Goal: Information Seeking & Learning: Compare options

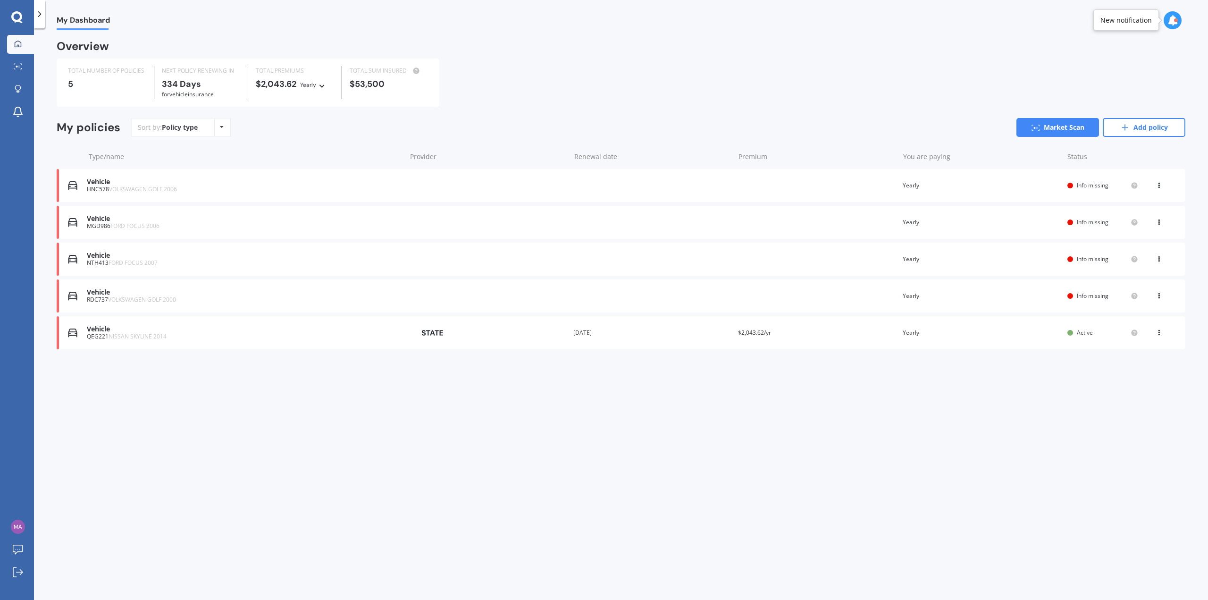
click at [235, 326] on div "Vehicle" at bounding box center [244, 329] width 314 height 8
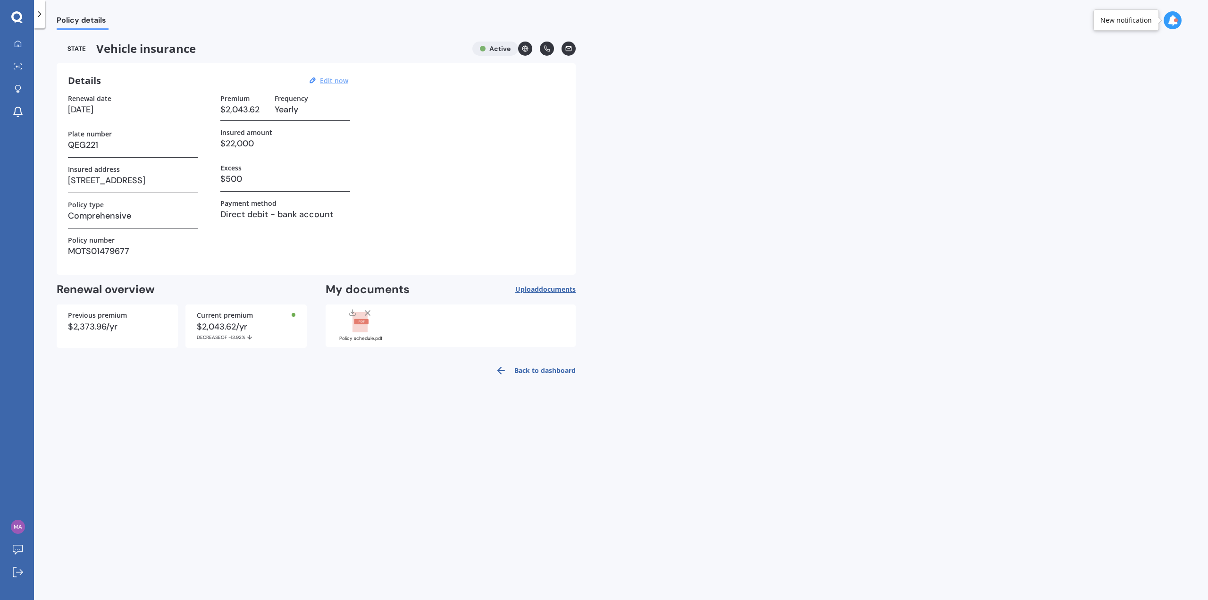
click at [337, 76] on u "Edit now" at bounding box center [334, 80] width 28 height 9
select select "15"
select select "09"
select select "2026"
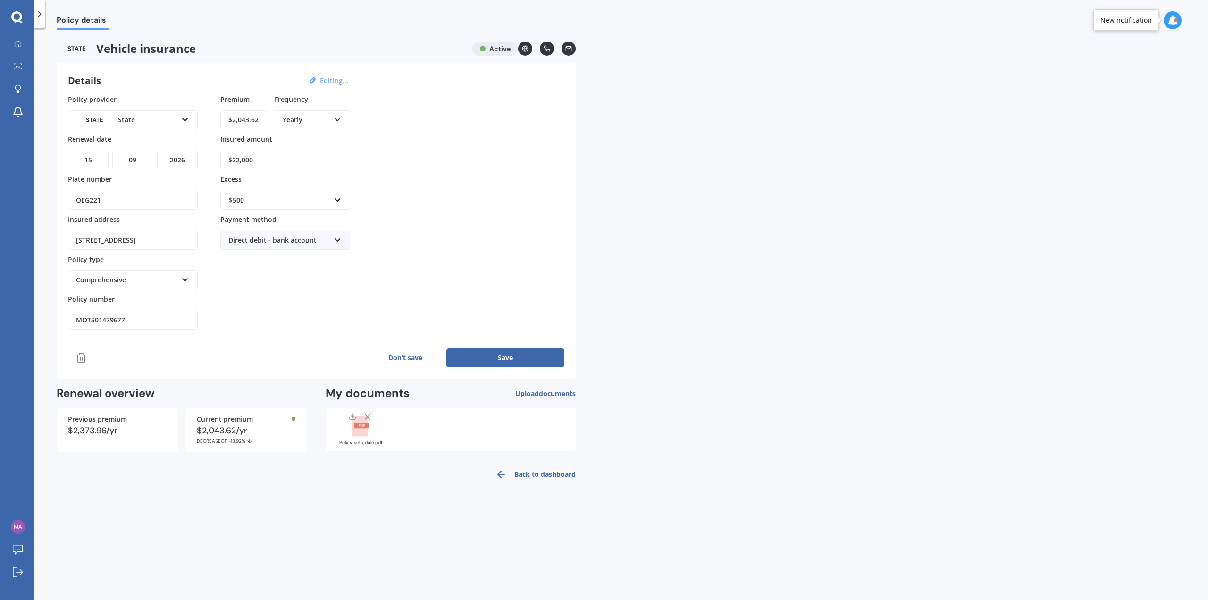
drag, startPoint x: 261, startPoint y: 119, endPoint x: 211, endPoint y: 118, distance: 49.6
click at [211, 118] on div "Policy provider State AA AMI AMP ANZ ASB Aioi Nissay Dowa Ando Assurant Autosur…" at bounding box center [316, 211] width 496 height 235
type input "$1,440.00"
click at [425, 278] on div "Policy provider State AA AMI AMP ANZ ASB Aioi Nissay Dowa Ando Assurant Autosur…" at bounding box center [316, 211] width 496 height 235
click at [524, 357] on button "Save" at bounding box center [505, 357] width 118 height 19
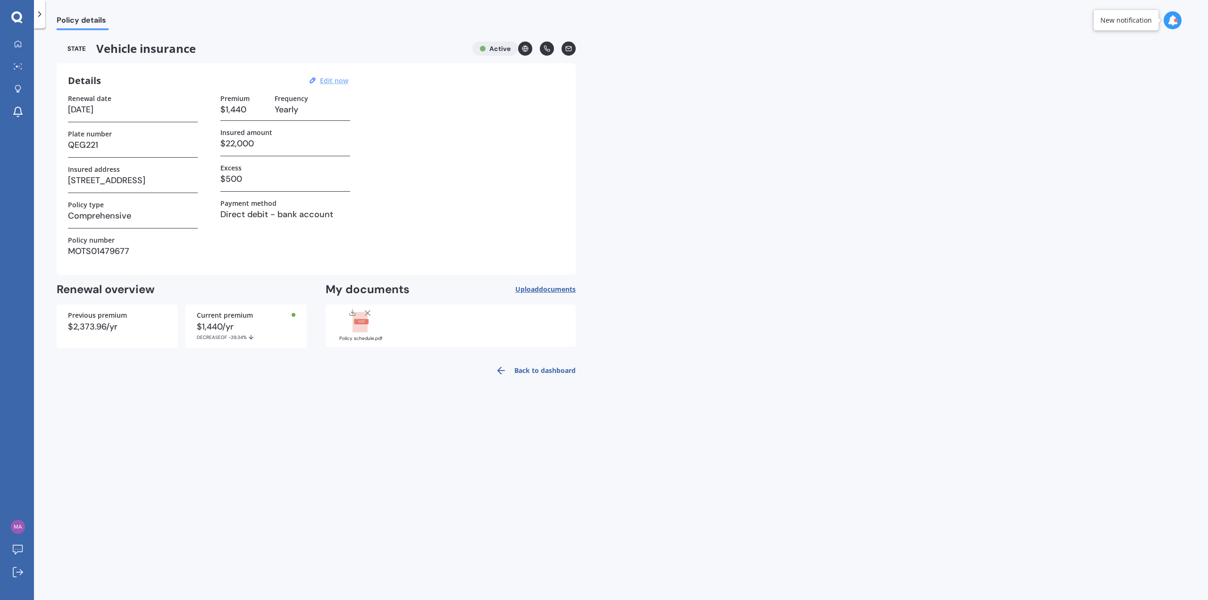
click at [525, 382] on div "Policy details Vehicle insurance Active Details Edit now Renewal date [DATE] Pl…" at bounding box center [621, 315] width 1174 height 571
click at [526, 370] on link "Back to dashboard" at bounding box center [533, 370] width 86 height 23
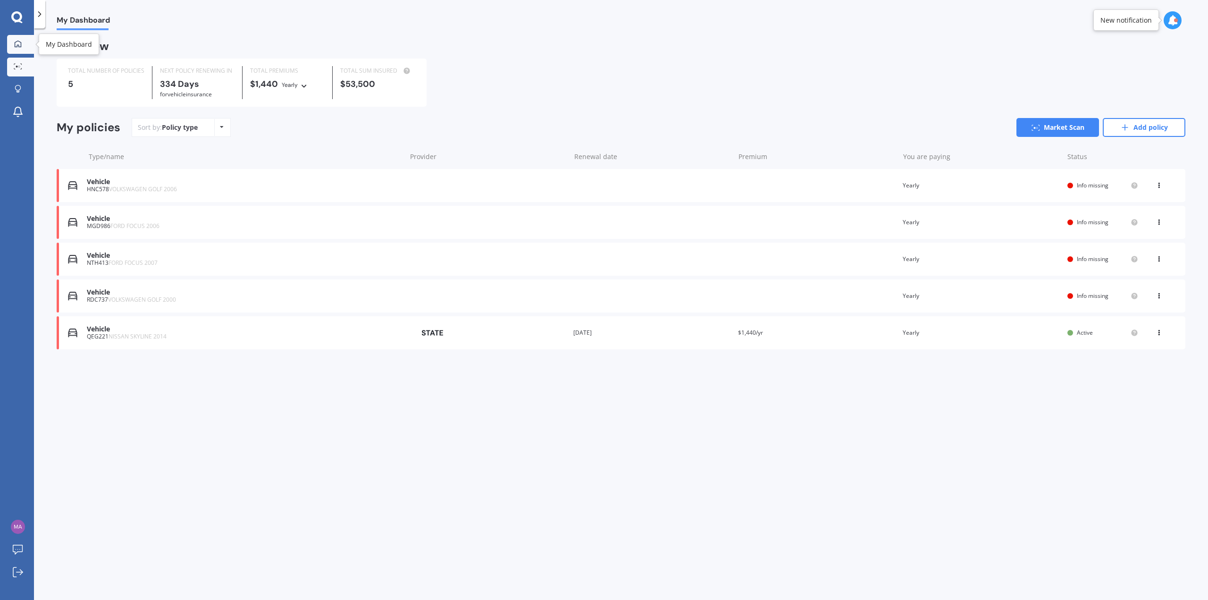
click at [22, 69] on icon at bounding box center [20, 68] width 1 height 1
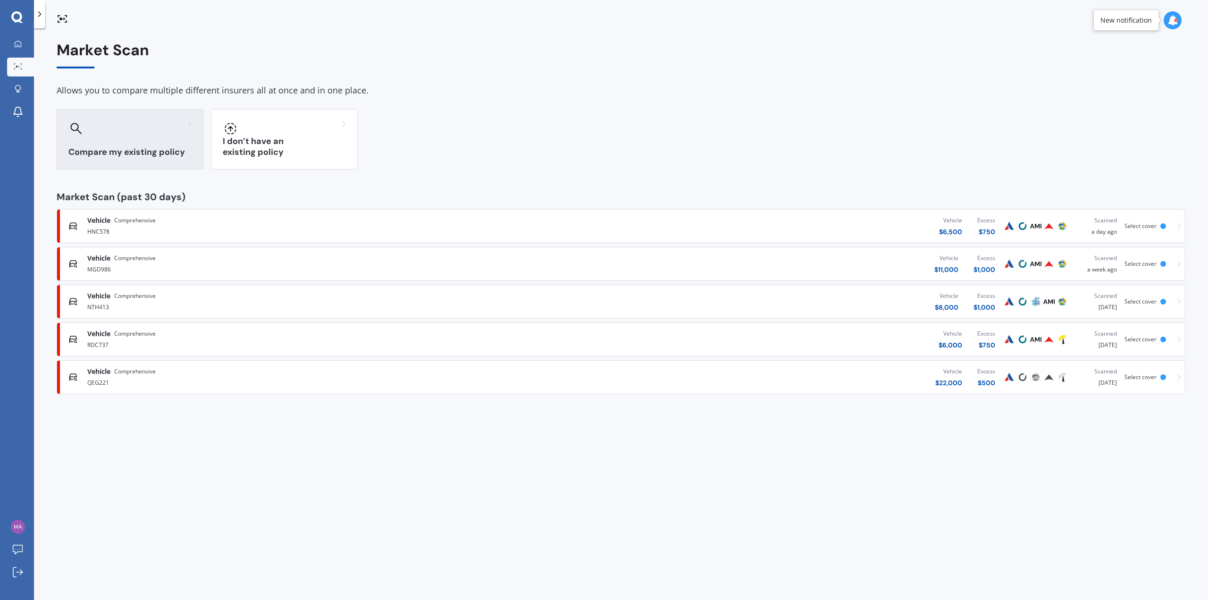
click at [152, 149] on h3 "Compare my existing policy" at bounding box center [129, 152] width 123 height 11
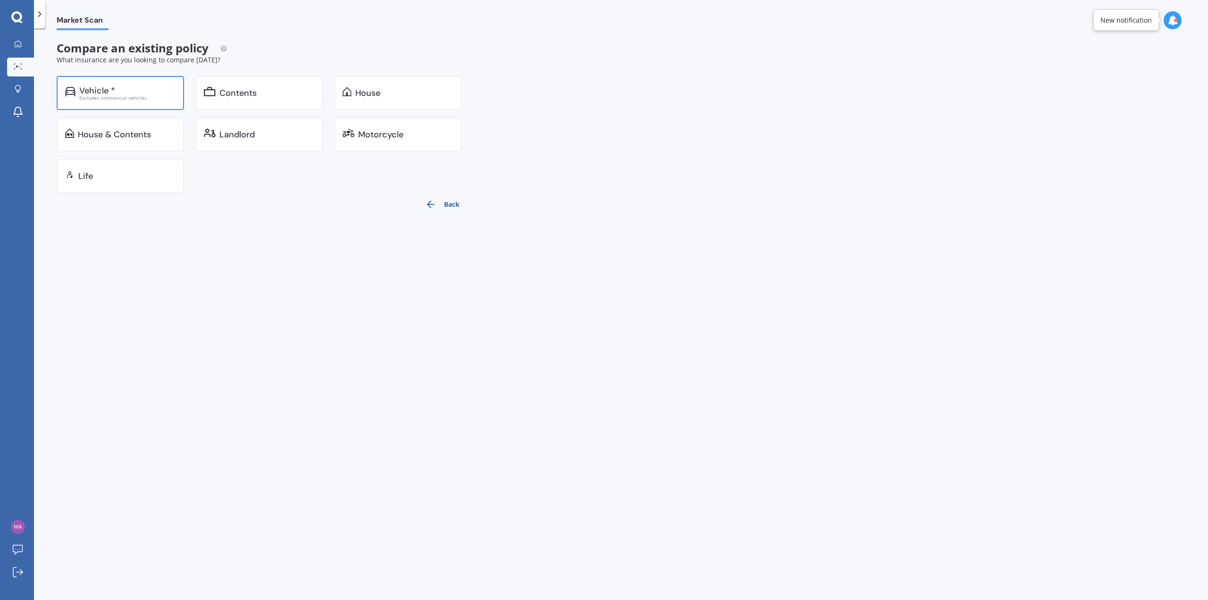
click at [145, 96] on div "Excludes commercial vehicles" at bounding box center [127, 97] width 96 height 5
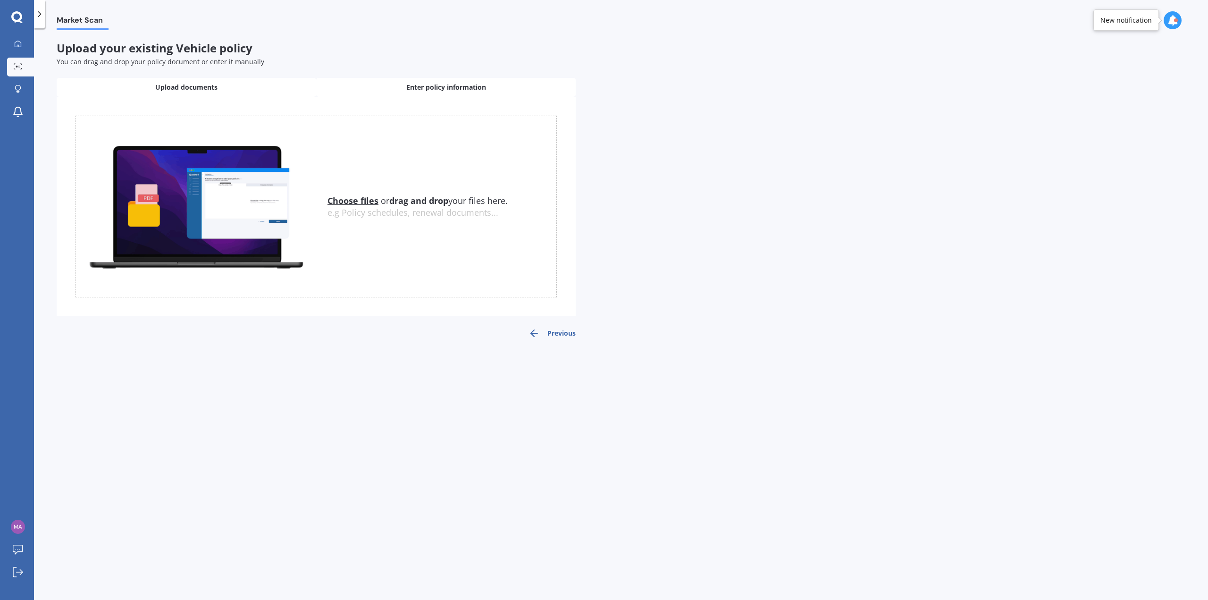
click at [387, 93] on div "Enter policy information" at bounding box center [446, 87] width 260 height 19
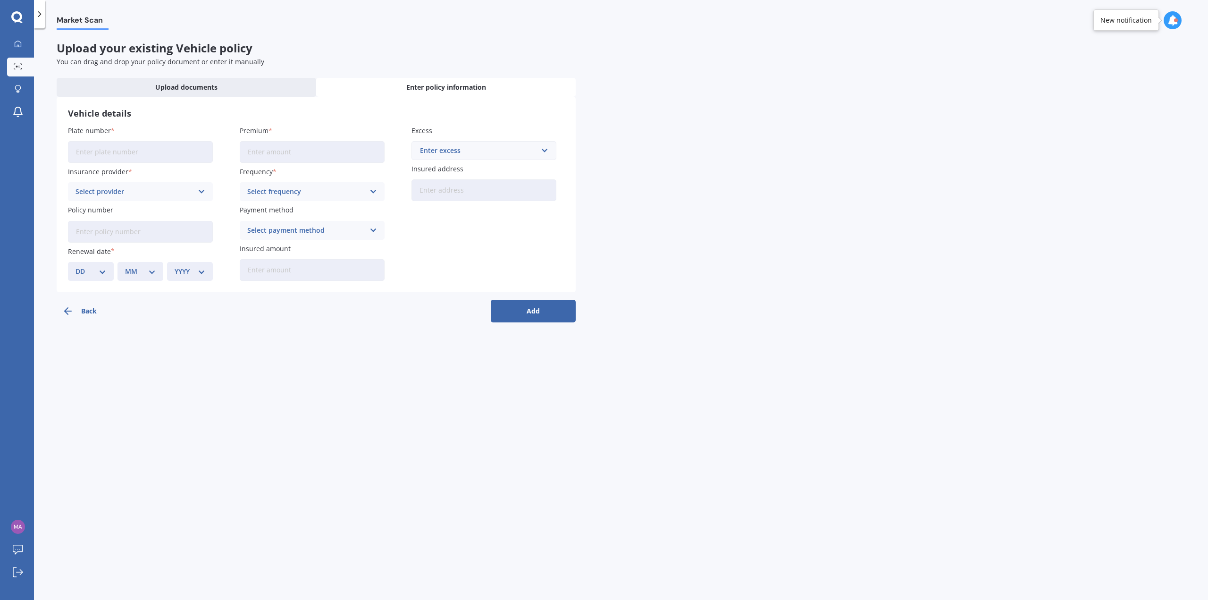
click at [143, 161] on input "Plate number" at bounding box center [140, 152] width 145 height 22
click at [84, 150] on input "QWG221" at bounding box center [140, 152] width 145 height 22
type input "QEG221"
click at [165, 123] on div "Vehicle details Plate number QEG221 Insurance provider Select provider AA AMI A…" at bounding box center [316, 194] width 519 height 195
click at [312, 155] on input "Premium" at bounding box center [312, 152] width 145 height 22
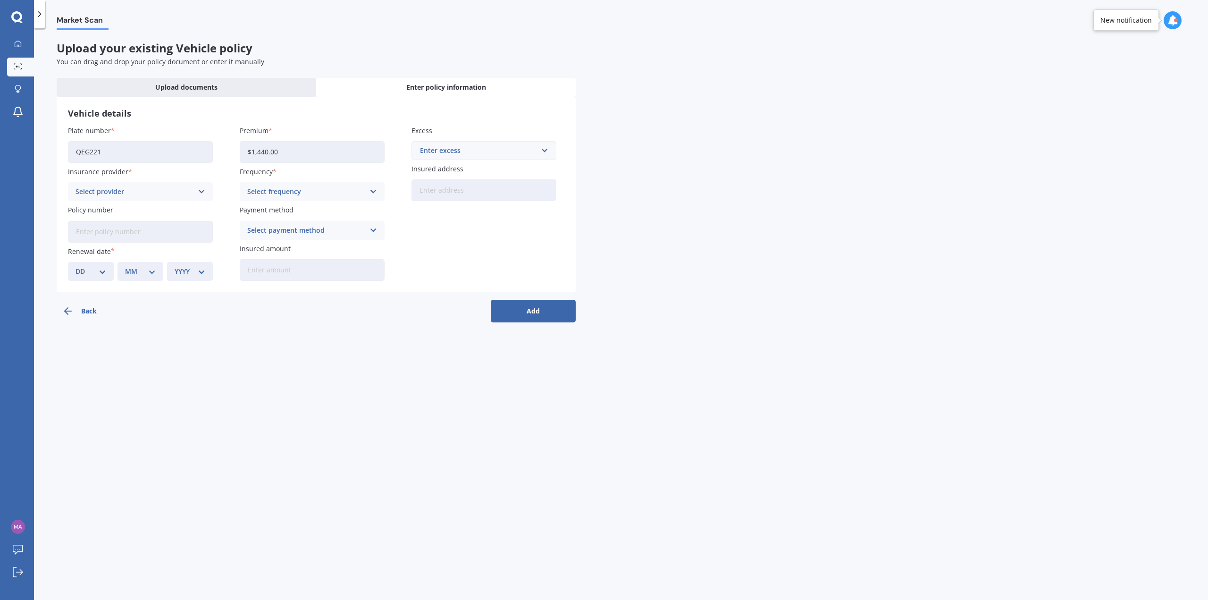
type input "$1,440.00"
click at [521, 141] on div "Excess Enter excess $100 $400 $500 $750 $1,000 $1,500 $2,000" at bounding box center [484, 143] width 145 height 34
click at [518, 150] on div "Enter excess" at bounding box center [478, 150] width 117 height 10
click at [452, 244] on div "$1,000" at bounding box center [484, 237] width 144 height 17
click at [367, 185] on div "Select frequency Yearly Six-Monthly Quarterly Monthly Fortnightly Weekly" at bounding box center [312, 191] width 145 height 19
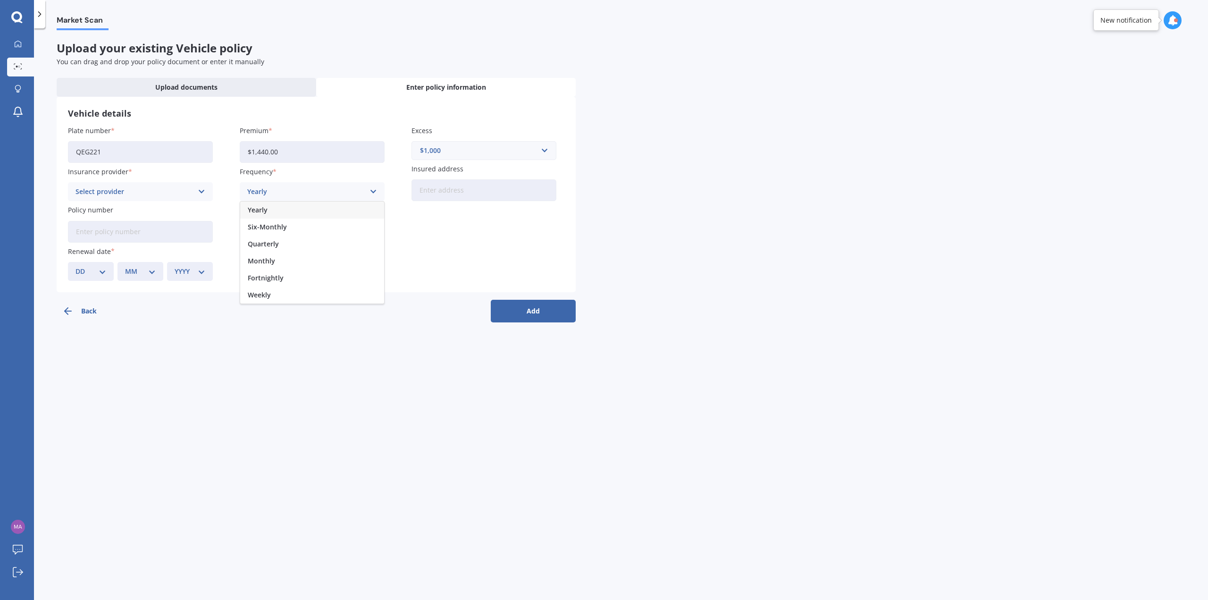
click at [306, 211] on div "Yearly" at bounding box center [312, 210] width 144 height 17
click at [198, 189] on icon at bounding box center [202, 191] width 8 height 10
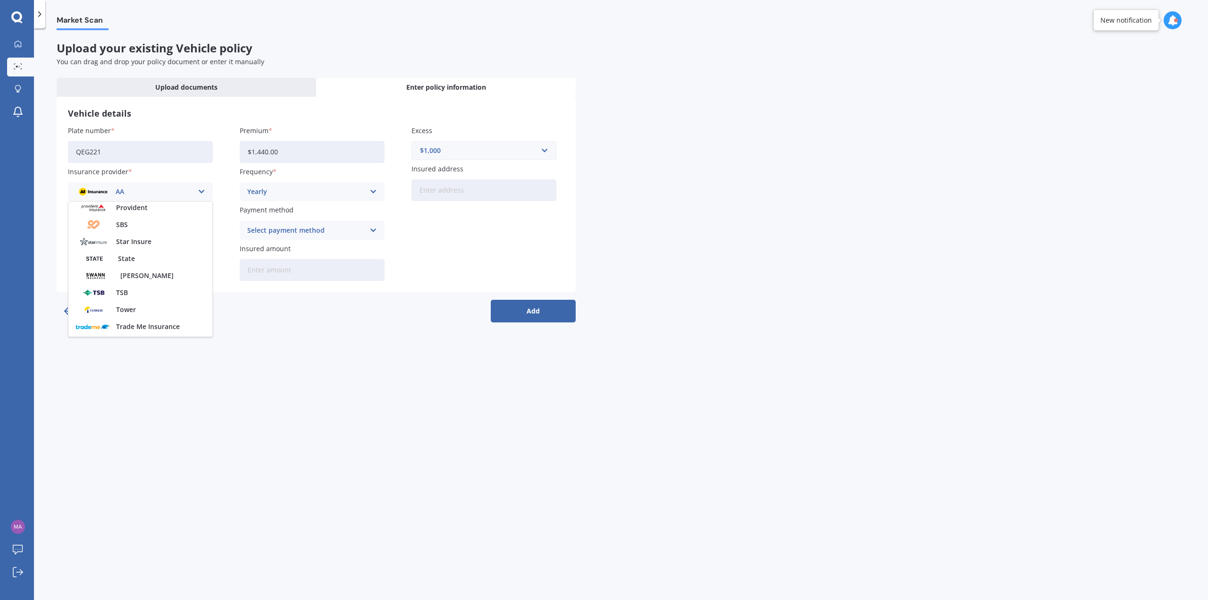
scroll to position [378, 0]
click at [143, 240] on div "State" at bounding box center [140, 240] width 144 height 17
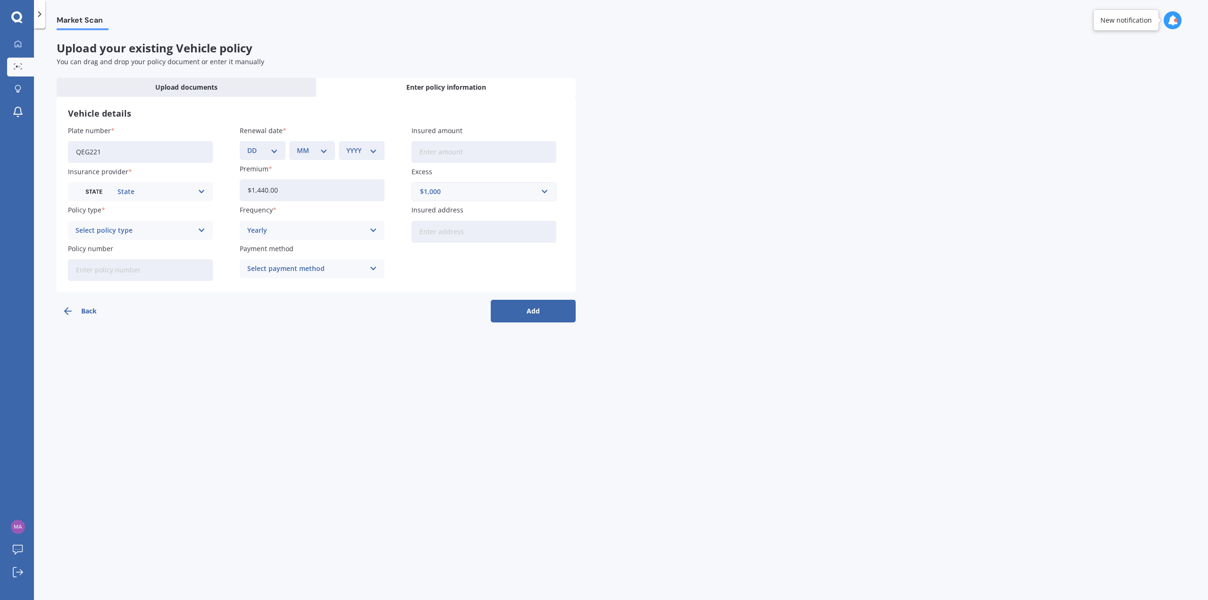
click at [171, 234] on div "Select policy type" at bounding box center [135, 230] width 118 height 10
click at [141, 247] on div "Comprehensive" at bounding box center [140, 248] width 144 height 17
click at [323, 269] on div "Select payment method" at bounding box center [306, 268] width 118 height 10
click at [298, 288] on span "Direct debit - bank account" at bounding box center [292, 287] width 88 height 7
click at [466, 145] on input "Insured amount" at bounding box center [484, 152] width 145 height 22
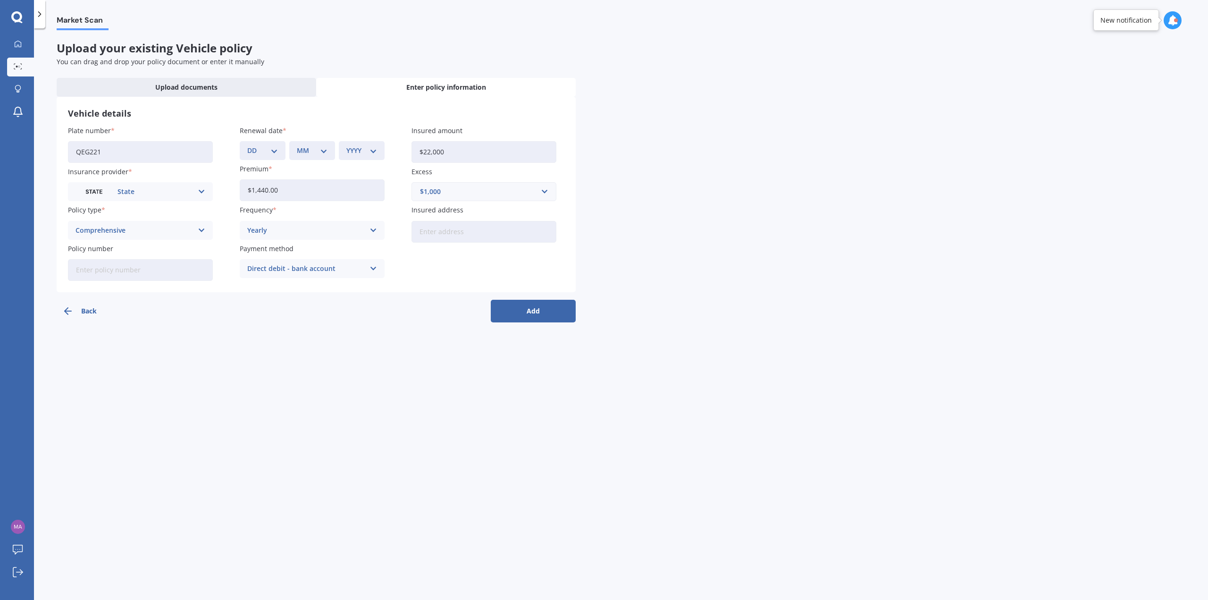
type input "$22,000"
click at [483, 227] on input "Insured address" at bounding box center [484, 232] width 145 height 22
type input "[STREET_ADDRESS]"
click at [267, 153] on select "DD 01 02 03 04 05 06 07 08 09 10 11 12 13 14 15 16 17 18 19 20 21 22 23 24 25 2…" at bounding box center [262, 150] width 31 height 10
select select "15"
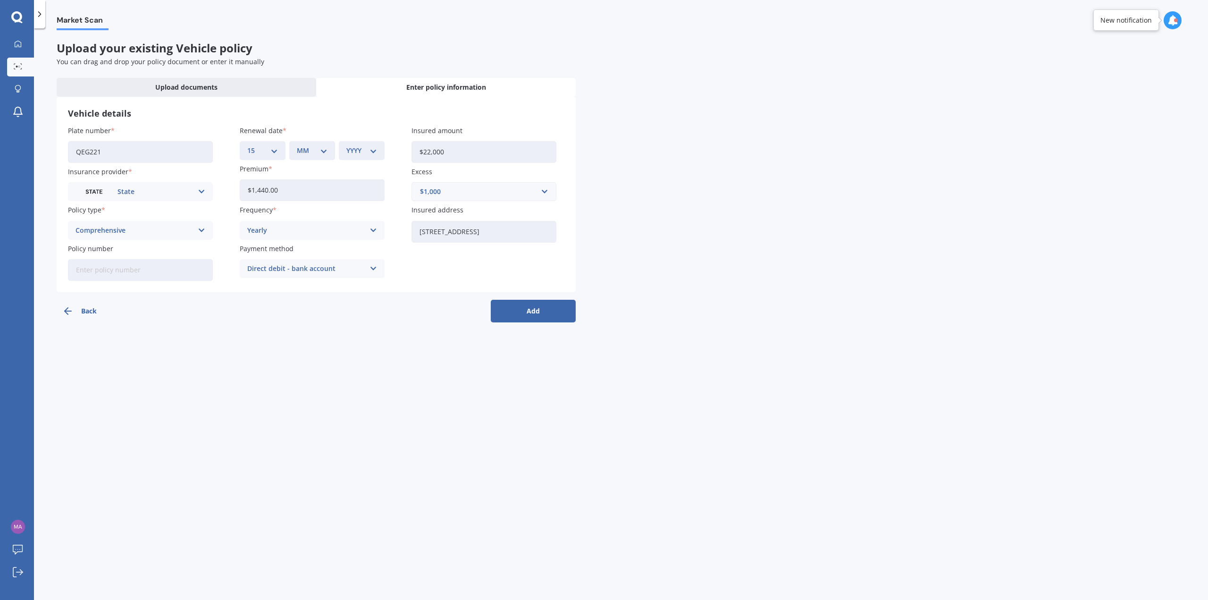
click at [247, 145] on select "DD 01 02 03 04 05 06 07 08 09 10 11 12 13 14 15 16 17 18 19 20 21 22 23 24 25 2…" at bounding box center [262, 150] width 31 height 10
click at [310, 158] on div "MM 01 02 03 04 05 06 07 08 09 10 11 12" at bounding box center [312, 150] width 46 height 19
click at [314, 147] on select "MM 01 02 03 04 05 06 07 08 09 10 11 12" at bounding box center [312, 150] width 31 height 10
select select "09"
click at [297, 145] on select "MM 01 02 03 04 05 06 07 08 09 10 11 12" at bounding box center [312, 150] width 31 height 10
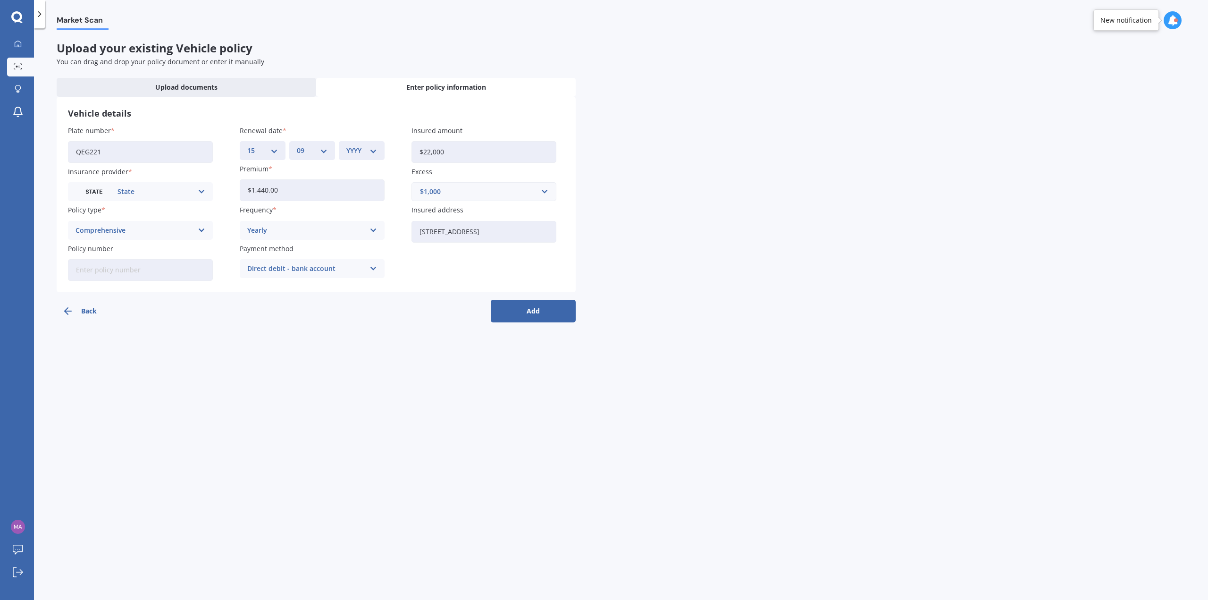
click at [363, 154] on div "YYYY 2027 2026 2025 2024 2023 2022 2021 2020 2019 2018 2017 2016 2015 2014 2013…" at bounding box center [362, 150] width 46 height 19
click at [369, 147] on select "YYYY 2027 2026 2025 2024 2023 2022 2021 2020 2019 2018 2017 2016 2015 2014 2013…" at bounding box center [361, 150] width 31 height 10
select select "2026"
click at [346, 145] on select "YYYY 2027 2026 2025 2024 2023 2022 2021 2020 2019 2018 2017 2016 2015 2014 2013…" at bounding box center [361, 150] width 31 height 10
click at [519, 306] on button "Add" at bounding box center [533, 311] width 85 height 23
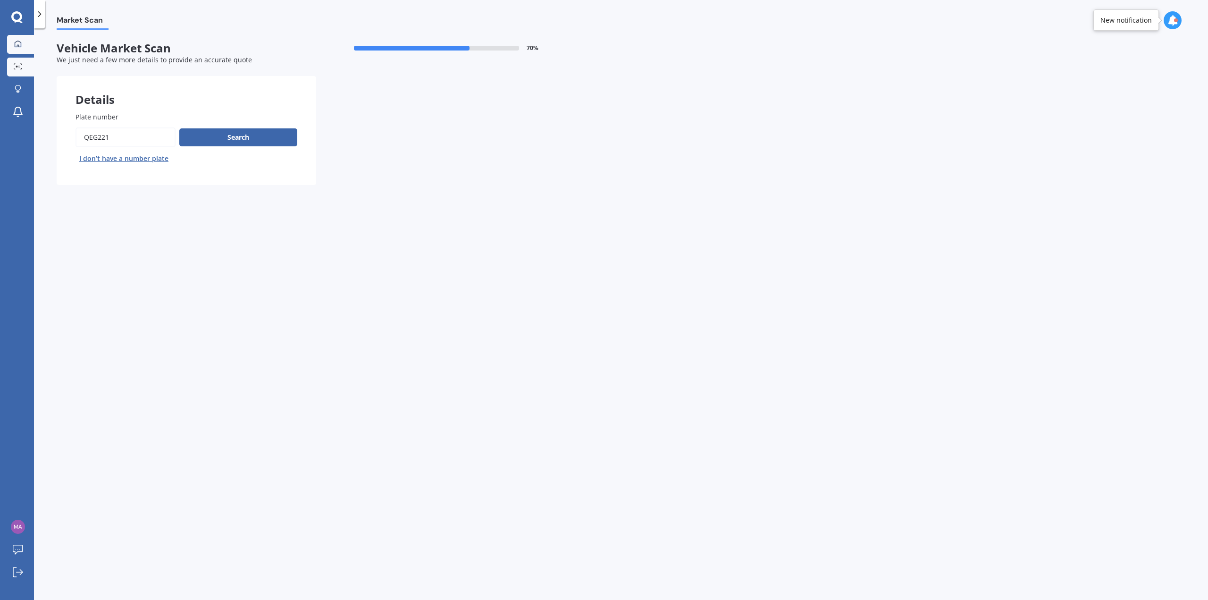
click at [14, 47] on div at bounding box center [18, 44] width 14 height 8
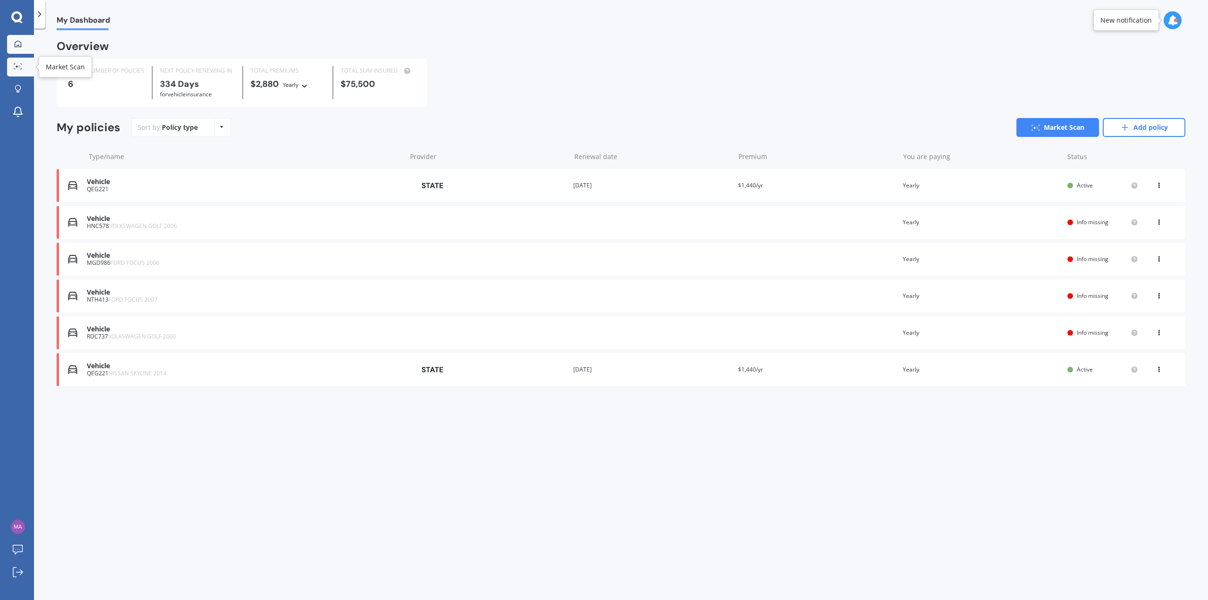
click at [17, 62] on link "Market Scan" at bounding box center [20, 67] width 27 height 19
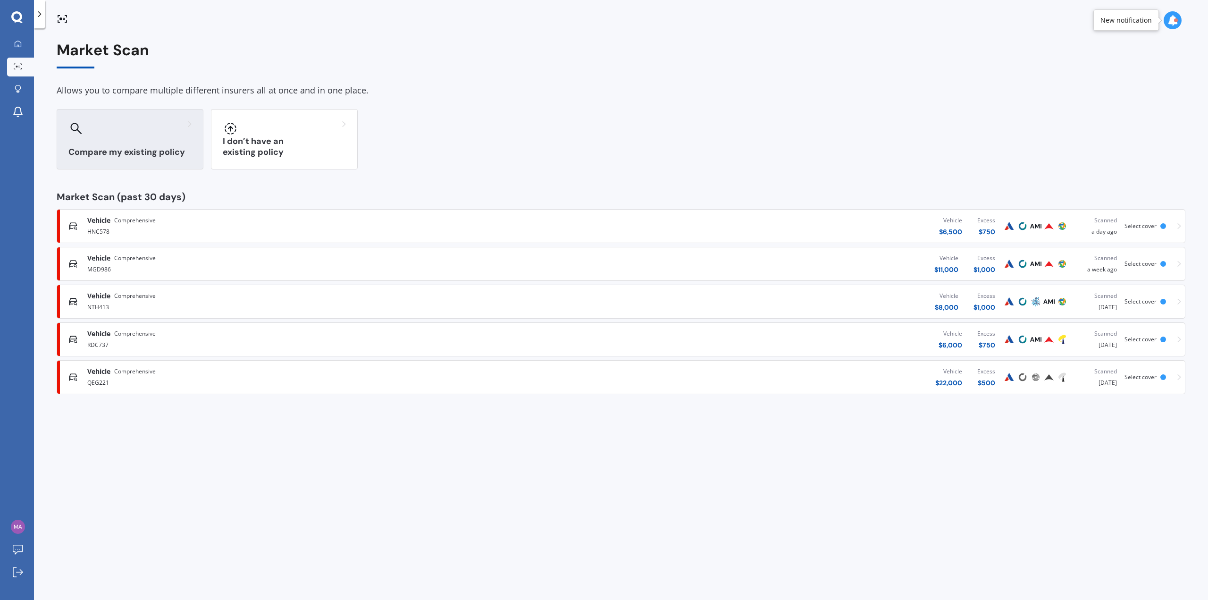
click at [123, 132] on div at bounding box center [129, 128] width 123 height 15
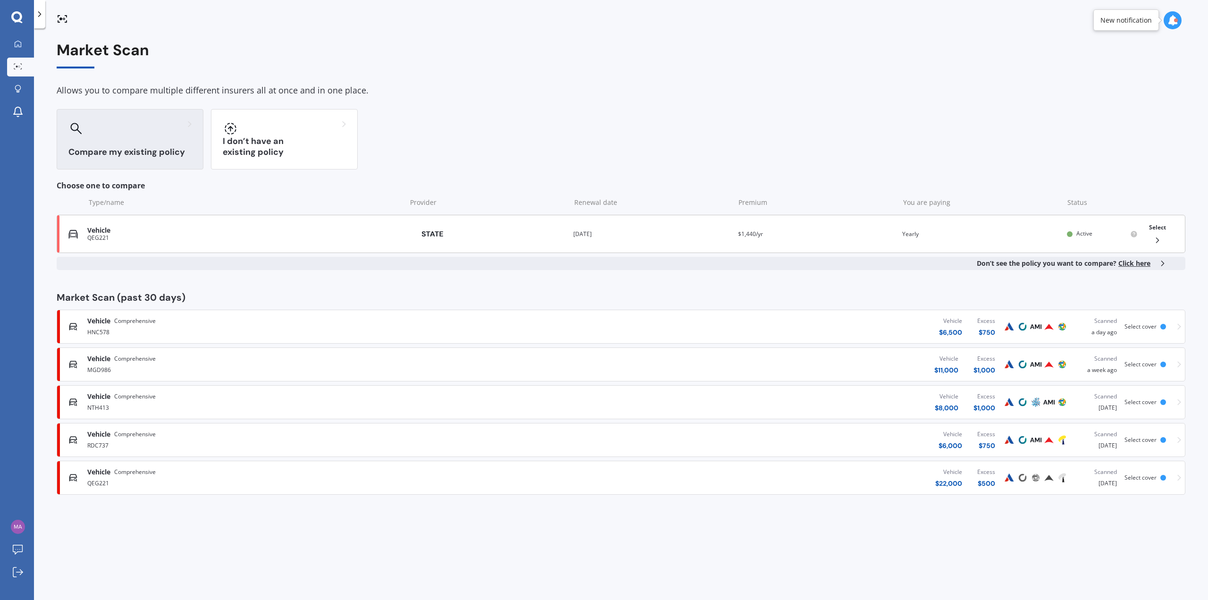
click at [407, 229] on div "Vehicle QEG221 Provider Renewal date [DATE] Premium $1,440/yr You are paying Ye…" at bounding box center [621, 234] width 1129 height 38
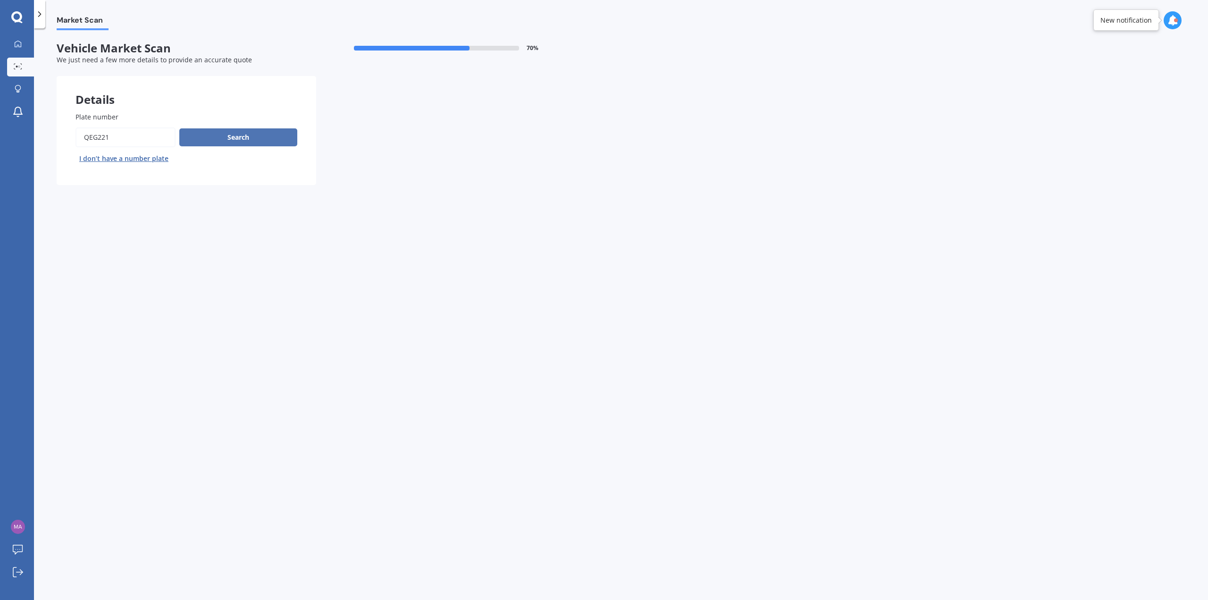
click at [224, 137] on button "Search" at bounding box center [238, 137] width 118 height 18
select select "NISSAN"
select select "SKYLINE"
select select "06"
select select "09"
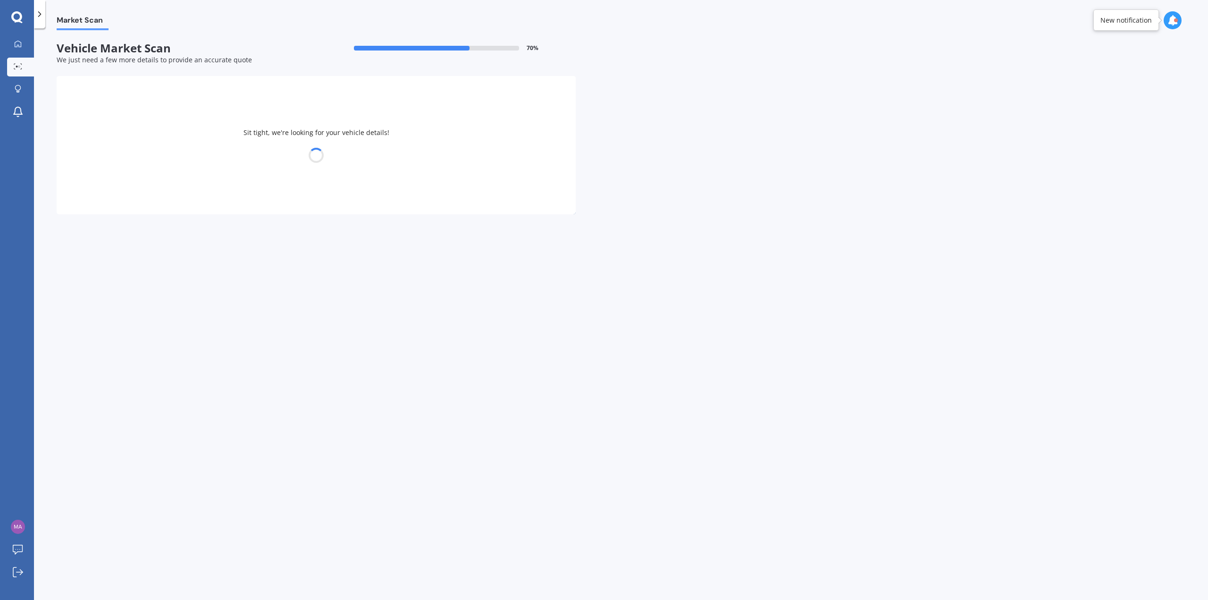
select select "1998"
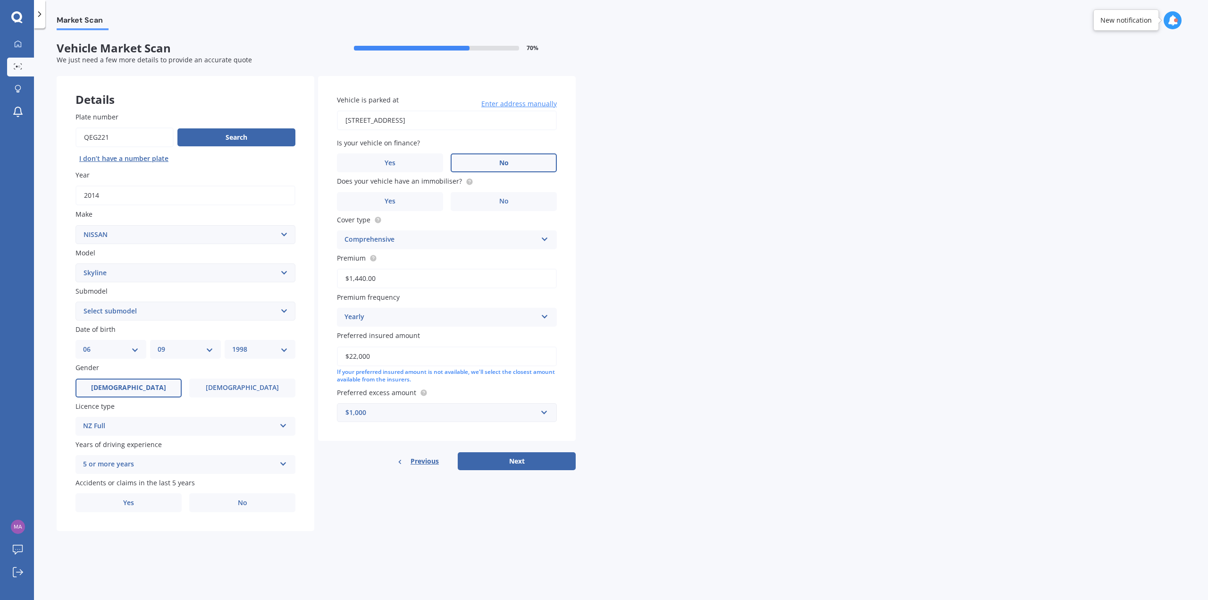
click at [475, 164] on label "No" at bounding box center [504, 162] width 106 height 19
click at [0, 0] on input "No" at bounding box center [0, 0] width 0 height 0
click at [488, 202] on label "No" at bounding box center [504, 201] width 106 height 19
click at [0, 0] on input "No" at bounding box center [0, 0] width 0 height 0
click at [136, 504] on label "Yes" at bounding box center [129, 502] width 106 height 19
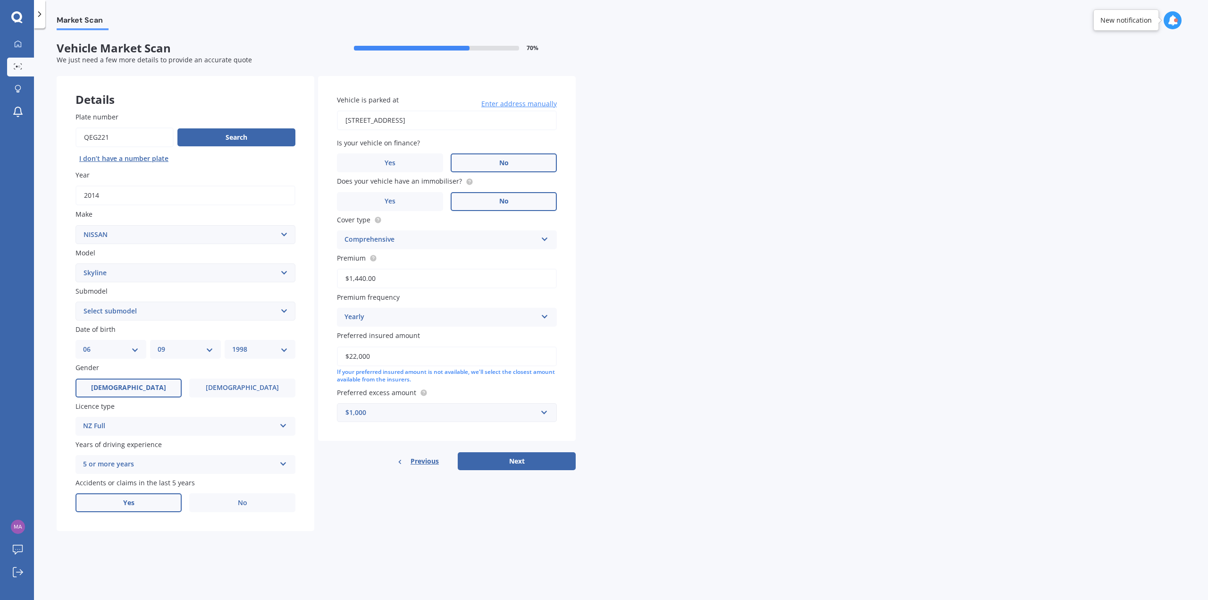
click at [0, 0] on input "Yes" at bounding box center [0, 0] width 0 height 0
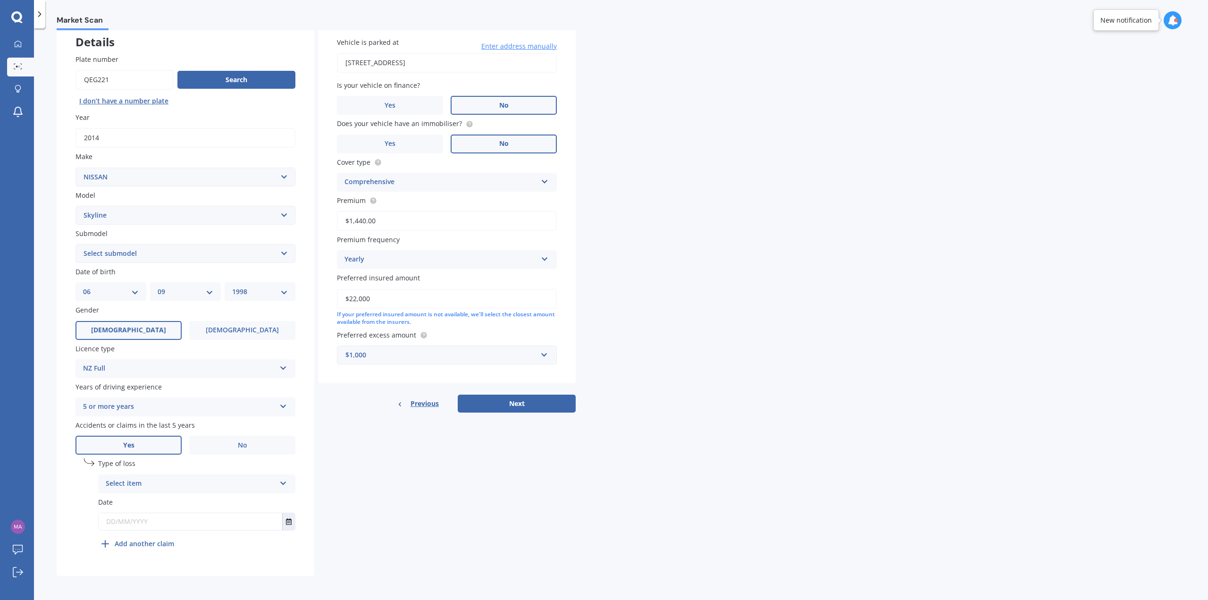
scroll to position [58, 0]
click at [187, 252] on select "Select submodel (All other non turbo) 200 GT 250GT 300GT 350GT 350GT Hybrid 370…" at bounding box center [186, 253] width 220 height 19
select select "350GT HYBRID"
click at [76, 244] on select "Select submodel (All other non turbo) 200 GT 250GT 300GT 350GT 350GT Hybrid 370…" at bounding box center [186, 253] width 220 height 19
click at [200, 482] on div "Select item" at bounding box center [191, 483] width 170 height 11
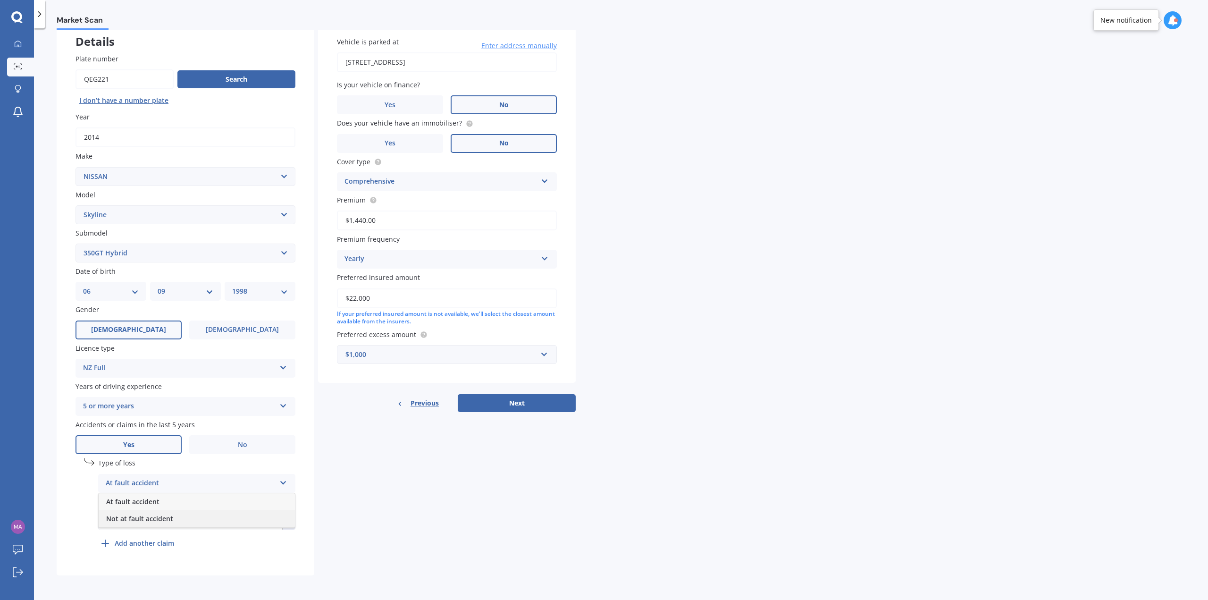
click at [187, 517] on div "Not at fault accident" at bounding box center [197, 518] width 196 height 17
click at [291, 518] on icon "Select date" at bounding box center [289, 521] width 6 height 7
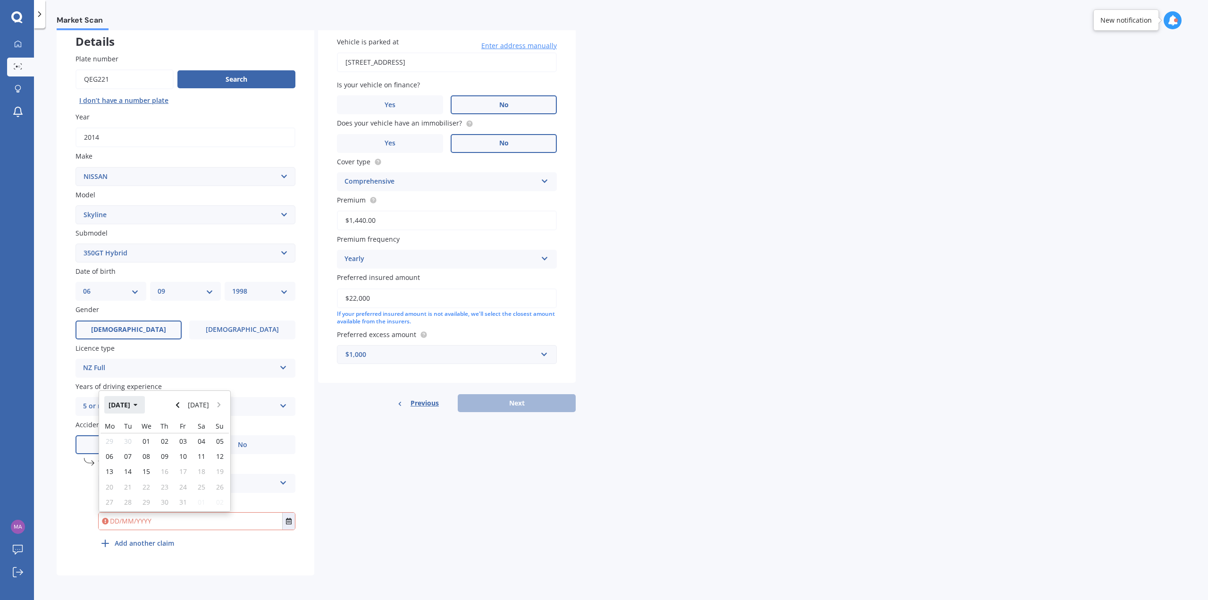
click at [135, 409] on button "[DATE]" at bounding box center [124, 404] width 41 height 17
click at [120, 401] on button "2025" at bounding box center [121, 404] width 34 height 17
click at [121, 462] on span "2023" at bounding box center [116, 464] width 15 height 9
click at [112, 498] on span "Sep" at bounding box center [117, 494] width 12 height 9
click at [127, 475] on span "12" at bounding box center [128, 471] width 8 height 9
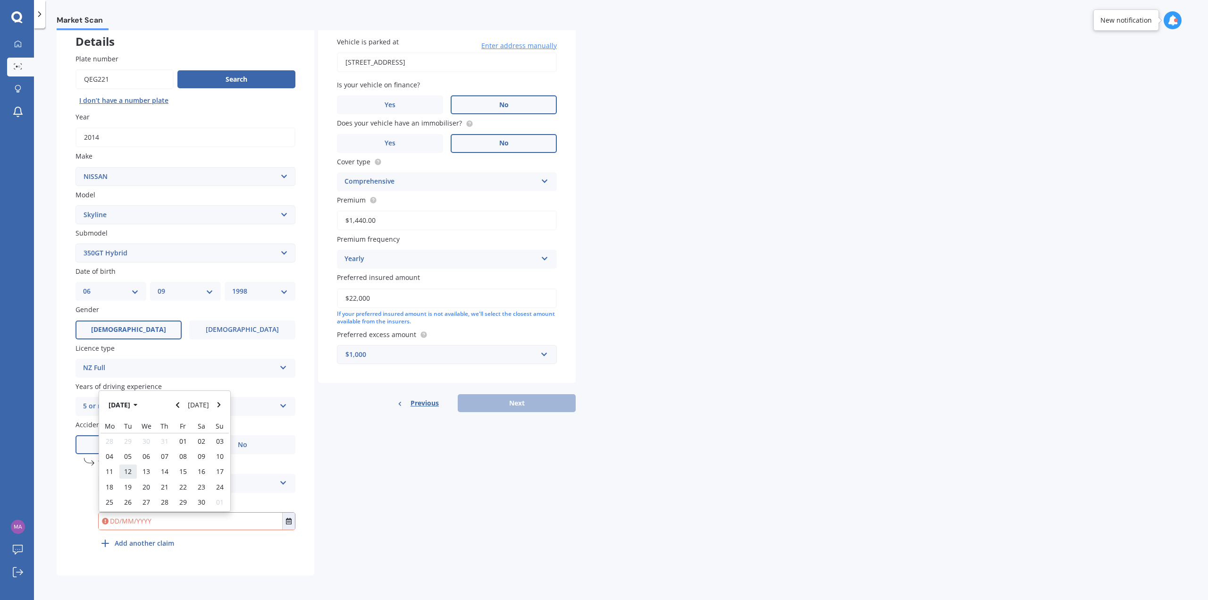
type input "[DATE]"
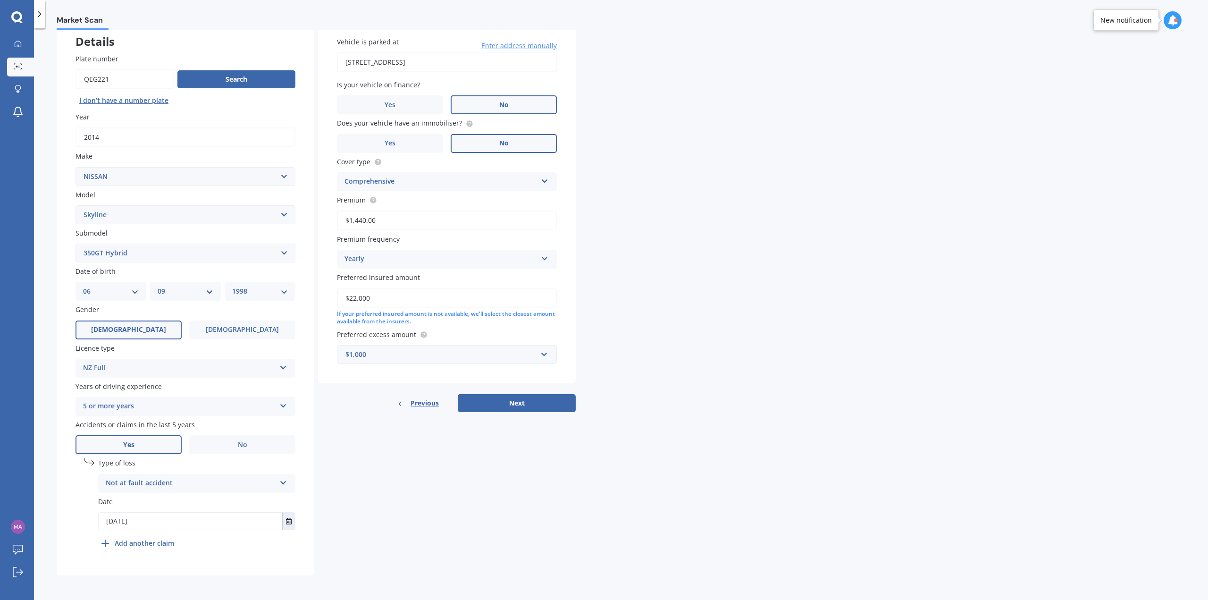
click at [141, 548] on b "Add another claim" at bounding box center [144, 543] width 59 height 10
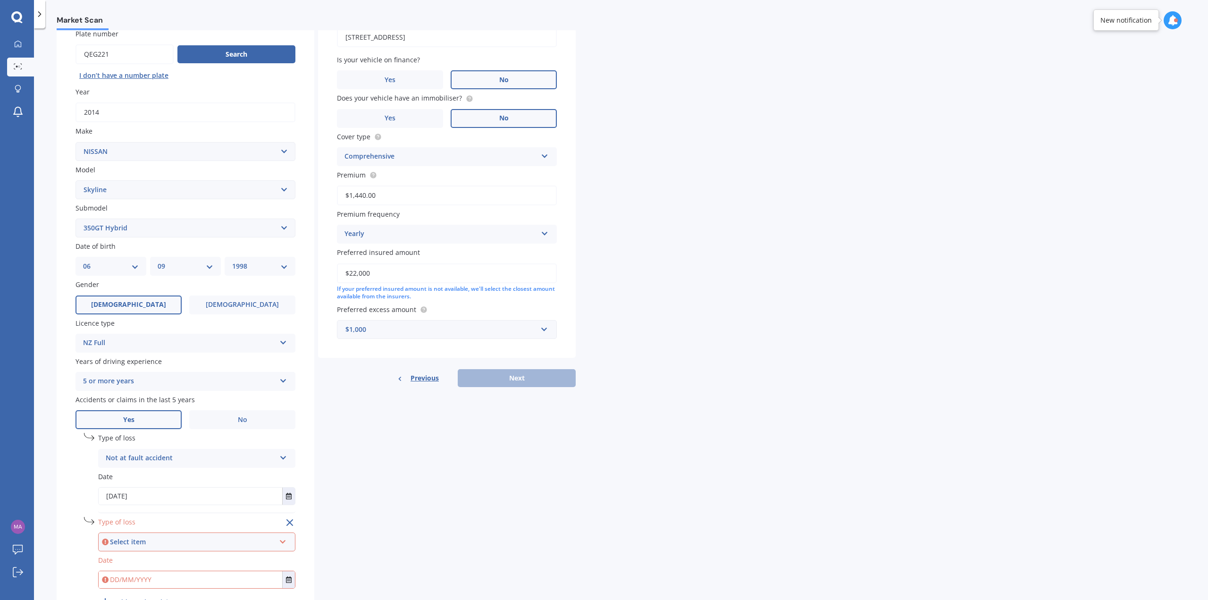
scroll to position [142, 0]
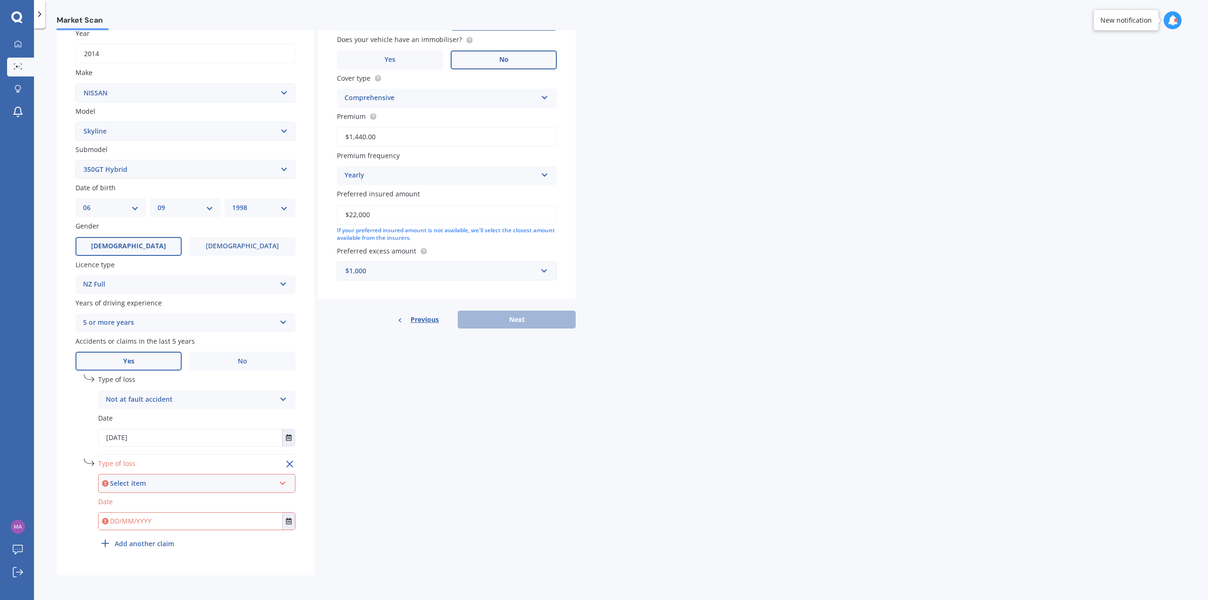
click at [142, 486] on div "Select item" at bounding box center [192, 483] width 165 height 10
click at [150, 519] on span "Not at fault accident" at bounding box center [140, 517] width 67 height 9
click at [151, 521] on input "text" at bounding box center [191, 521] width 184 height 17
click at [287, 521] on icon "Select date" at bounding box center [289, 521] width 6 height 7
click at [134, 402] on button "[DATE]" at bounding box center [124, 404] width 41 height 17
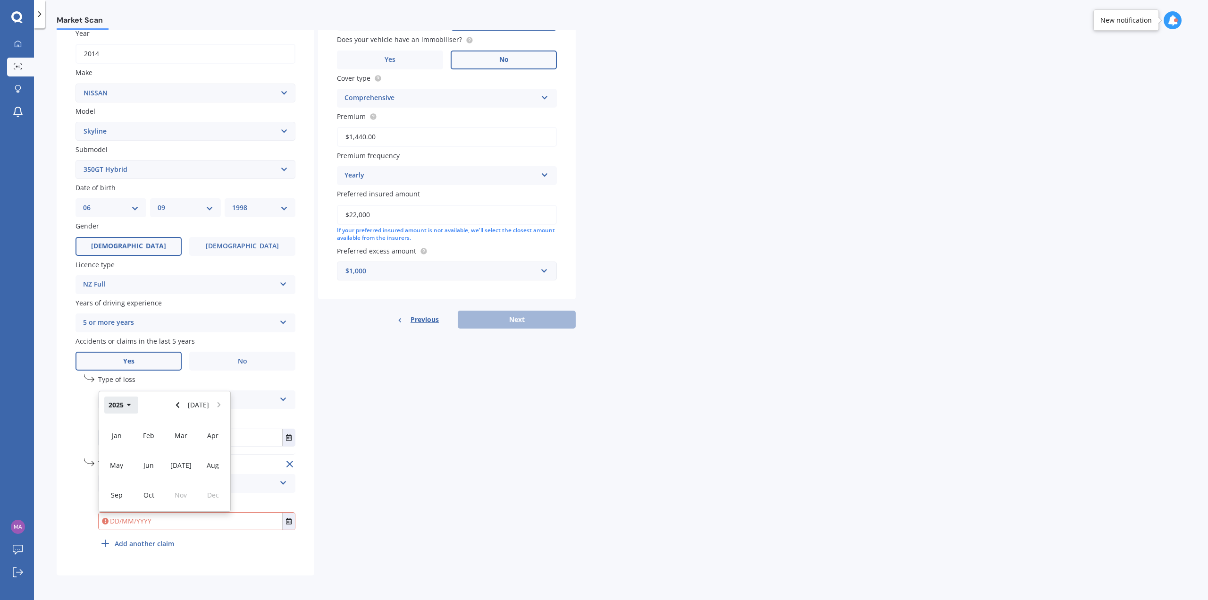
click at [132, 405] on button "2025" at bounding box center [121, 404] width 34 height 17
click at [126, 468] on div "2023" at bounding box center [117, 465] width 32 height 30
click at [125, 488] on div "Sep" at bounding box center [117, 495] width 32 height 30
click at [185, 490] on span "22" at bounding box center [183, 486] width 8 height 9
type input "[DATE]"
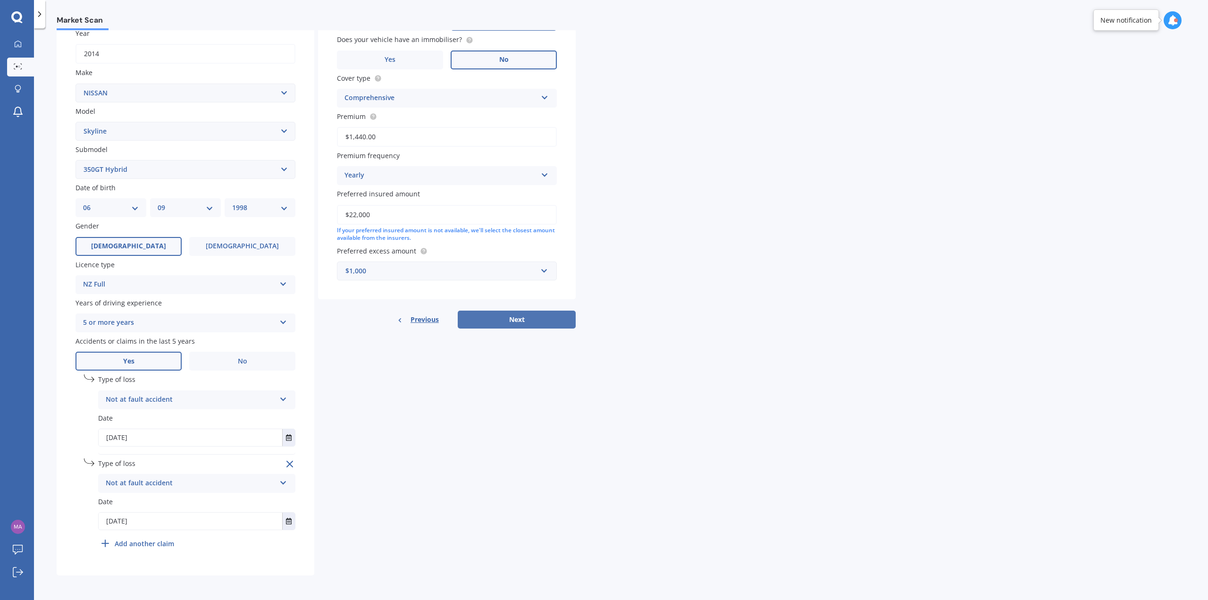
click at [511, 320] on button "Next" at bounding box center [517, 320] width 118 height 18
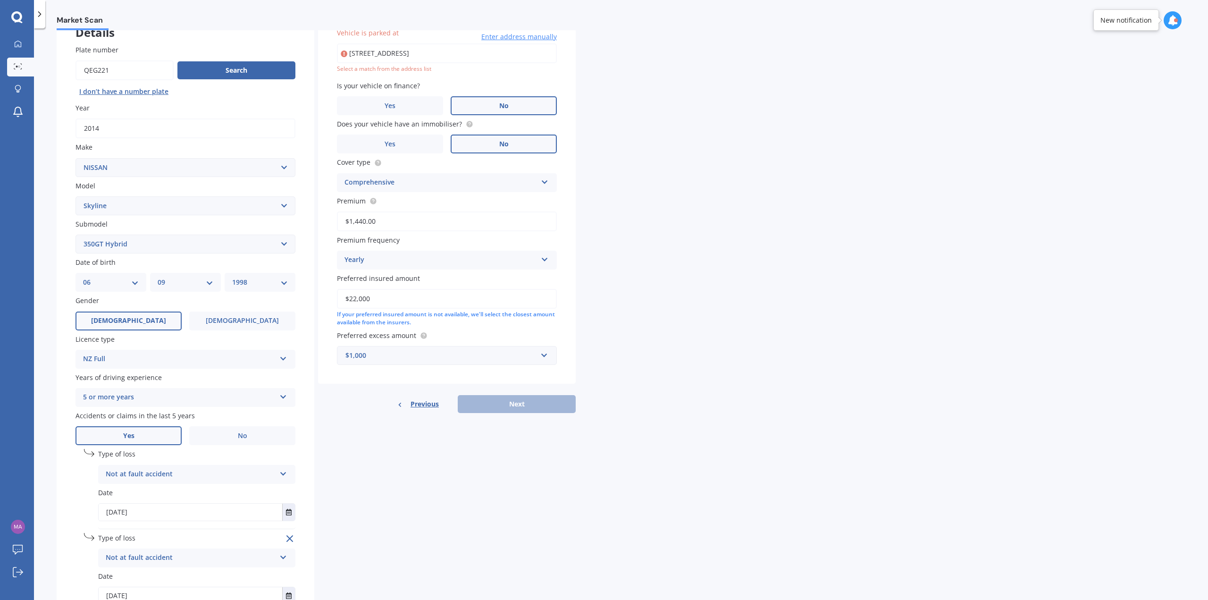
scroll to position [65, 0]
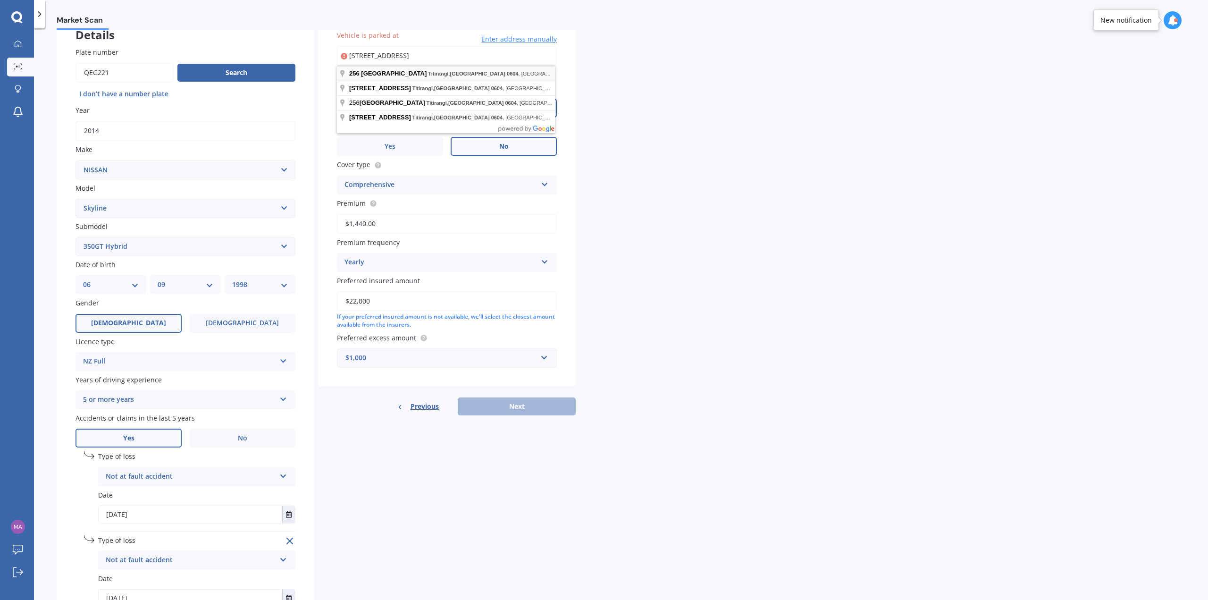
type input "[STREET_ADDRESS]"
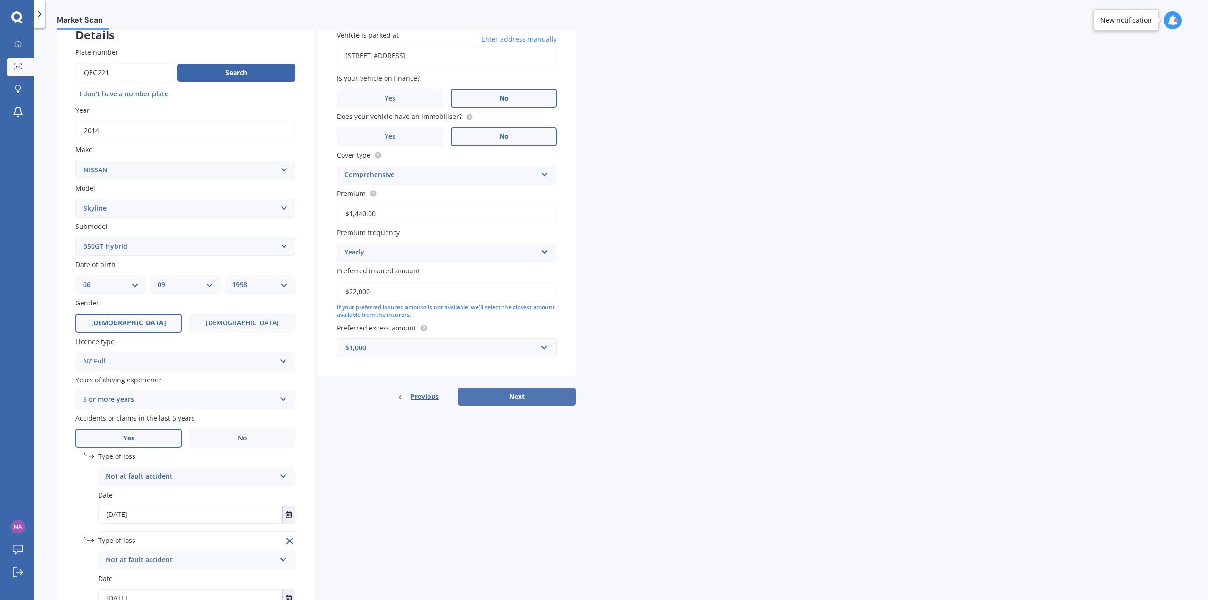
click at [521, 400] on button "Next" at bounding box center [517, 396] width 118 height 18
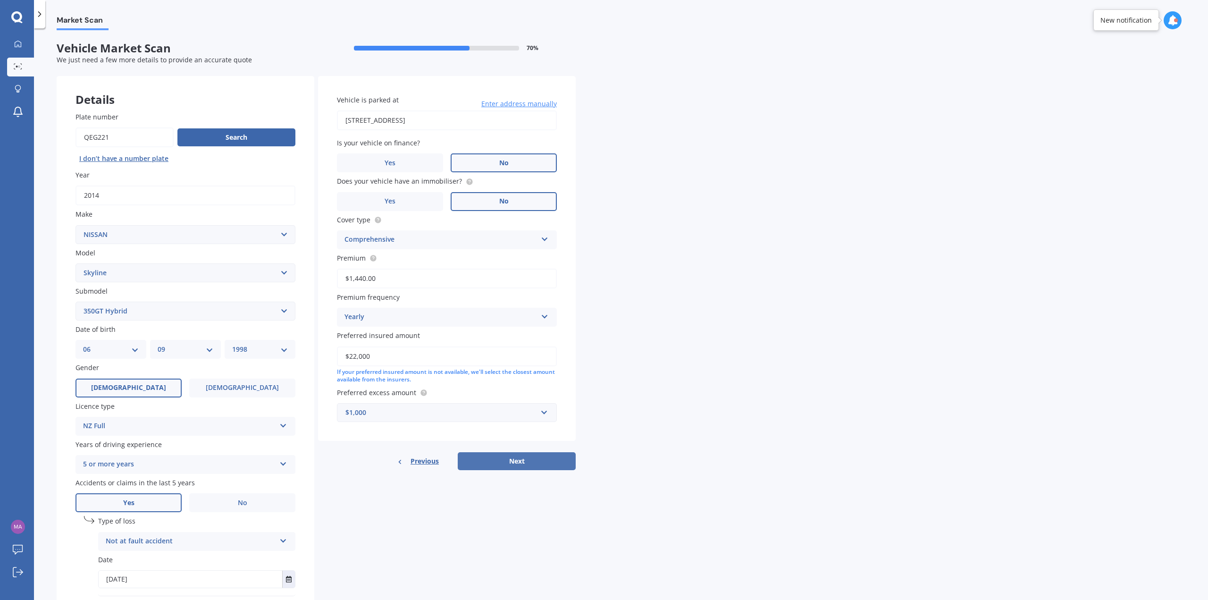
select select "06"
select select "09"
select select "1998"
